Goal: Entertainment & Leisure: Consume media (video, audio)

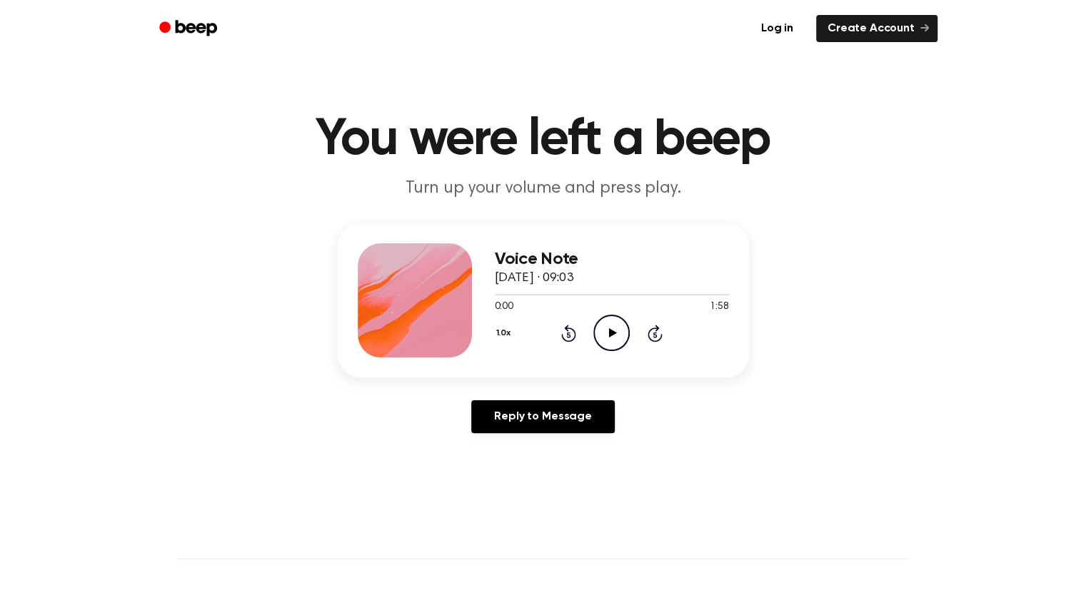
click at [880, 158] on h1 "You were left a beep" at bounding box center [543, 139] width 731 height 51
click at [612, 333] on icon at bounding box center [613, 332] width 8 height 9
drag, startPoint x: 721, startPoint y: 295, endPoint x: 604, endPoint y: 298, distance: 117.1
click at [604, 298] on div at bounding box center [612, 293] width 234 height 11
click at [795, 196] on p "Turn up your volume and press play." at bounding box center [543, 189] width 548 height 24
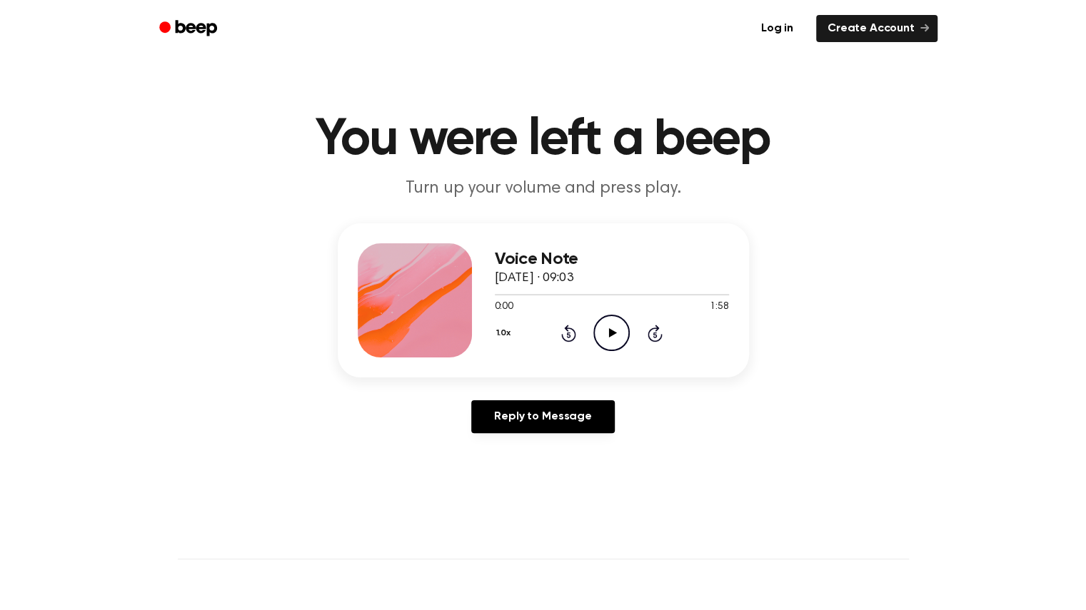
click at [604, 338] on icon "Play Audio" at bounding box center [611, 333] width 36 height 36
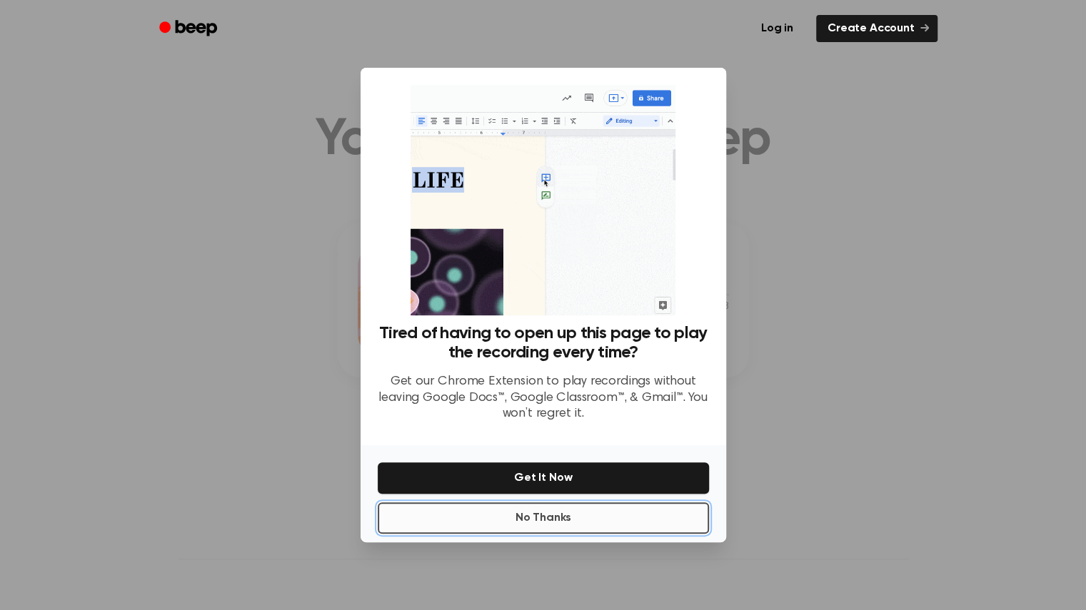
click at [658, 515] on button "No Thanks" at bounding box center [543, 518] width 331 height 31
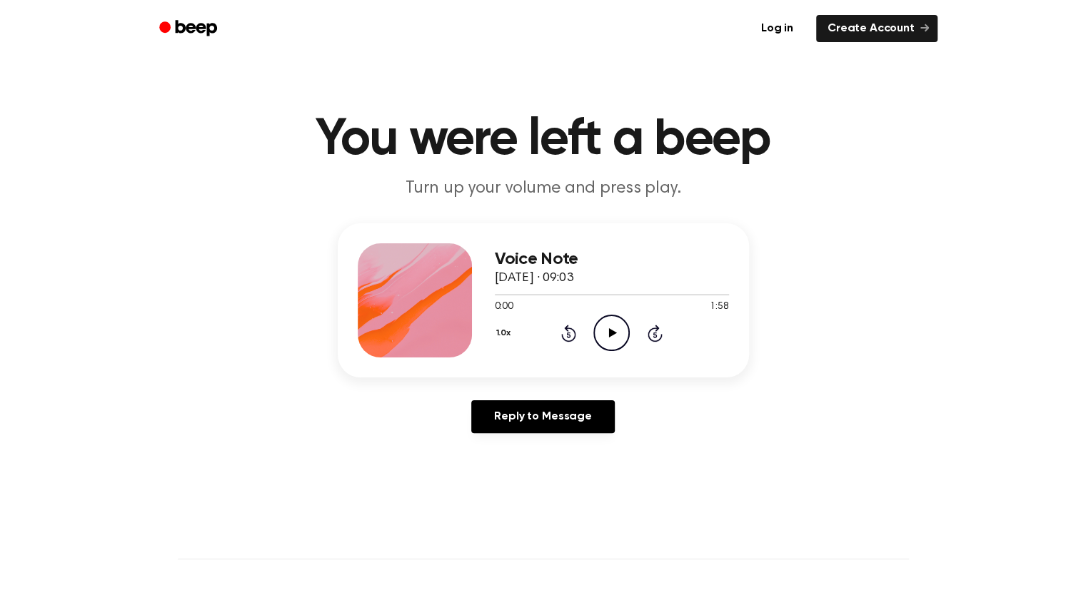
click at [613, 333] on icon at bounding box center [613, 332] width 8 height 9
